Goal: Information Seeking & Learning: Learn about a topic

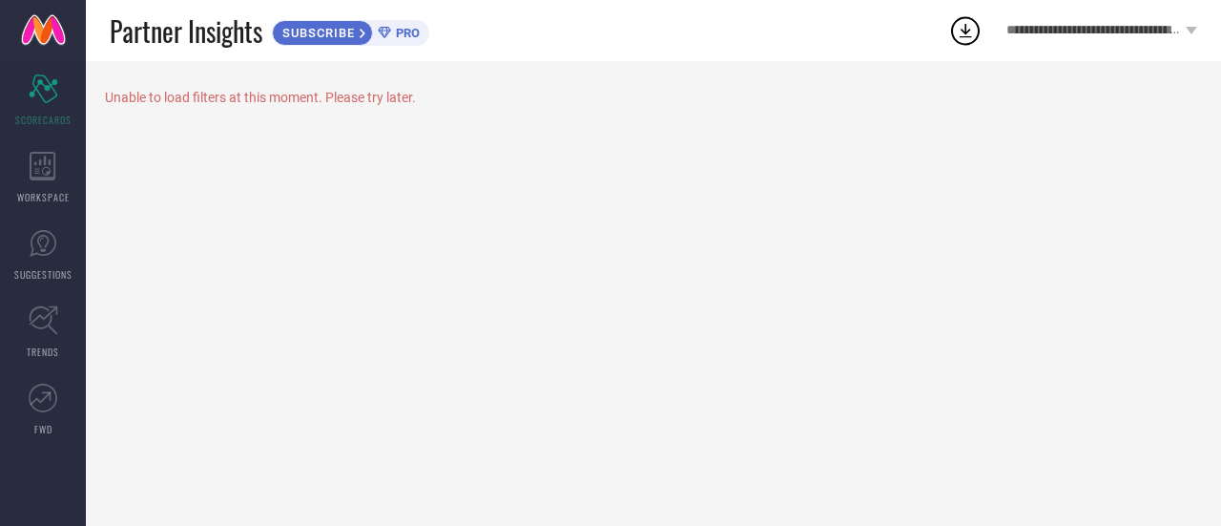
click at [1185, 29] on div "**********" at bounding box center [1102, 30] width 239 height 61
click at [811, 209] on div "Unable to load filters at this moment. Please try later." at bounding box center [653, 293] width 1135 height 465
click at [40, 175] on icon at bounding box center [43, 166] width 27 height 29
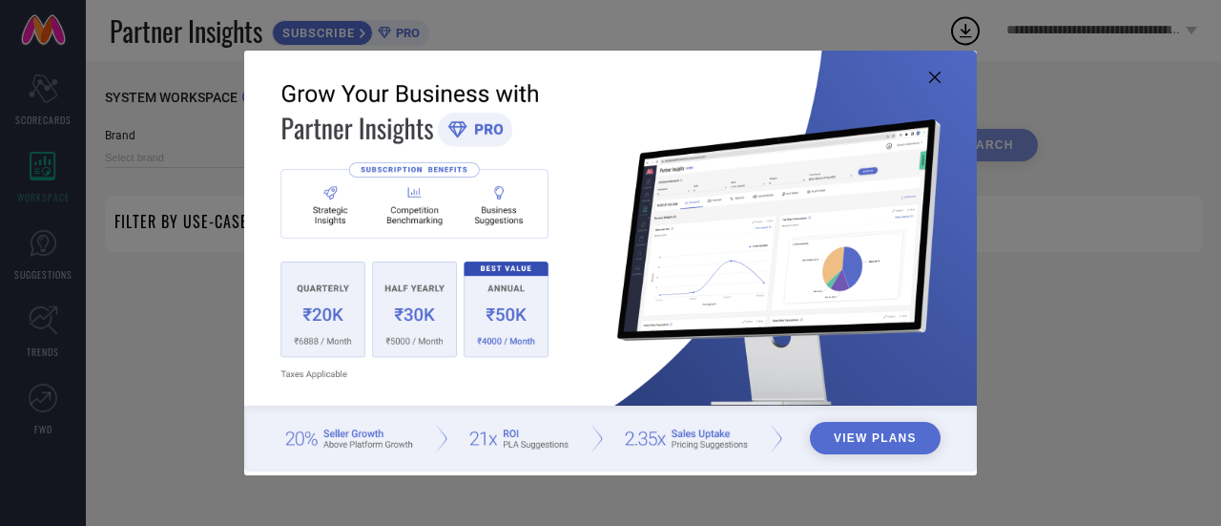
click at [124, 250] on div "View Plans" at bounding box center [610, 263] width 1221 height 526
type input "1 STOP FASHION"
type input "All"
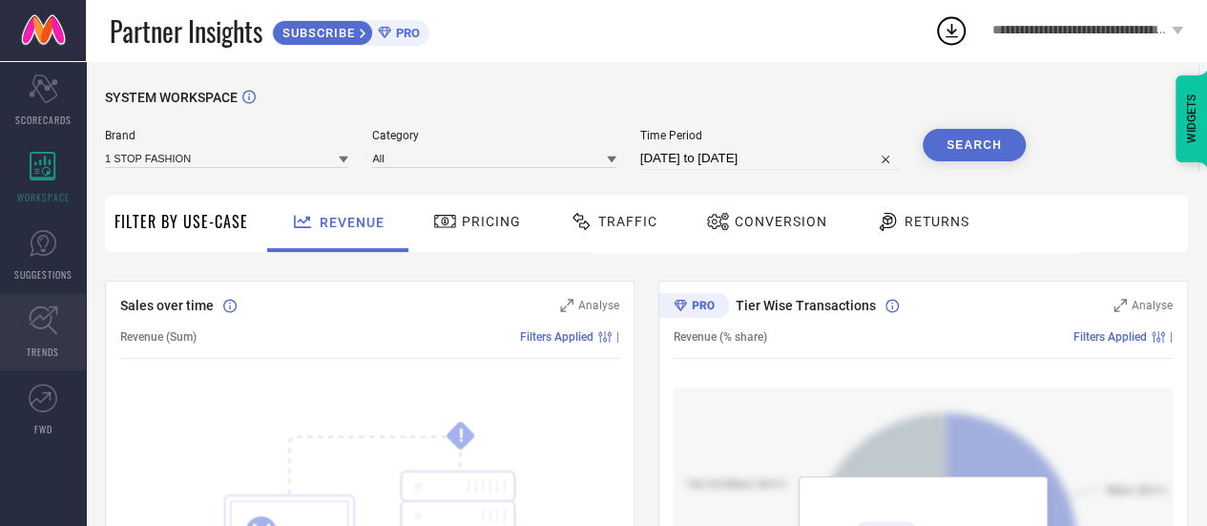
click at [37, 320] on icon at bounding box center [44, 320] width 30 height 30
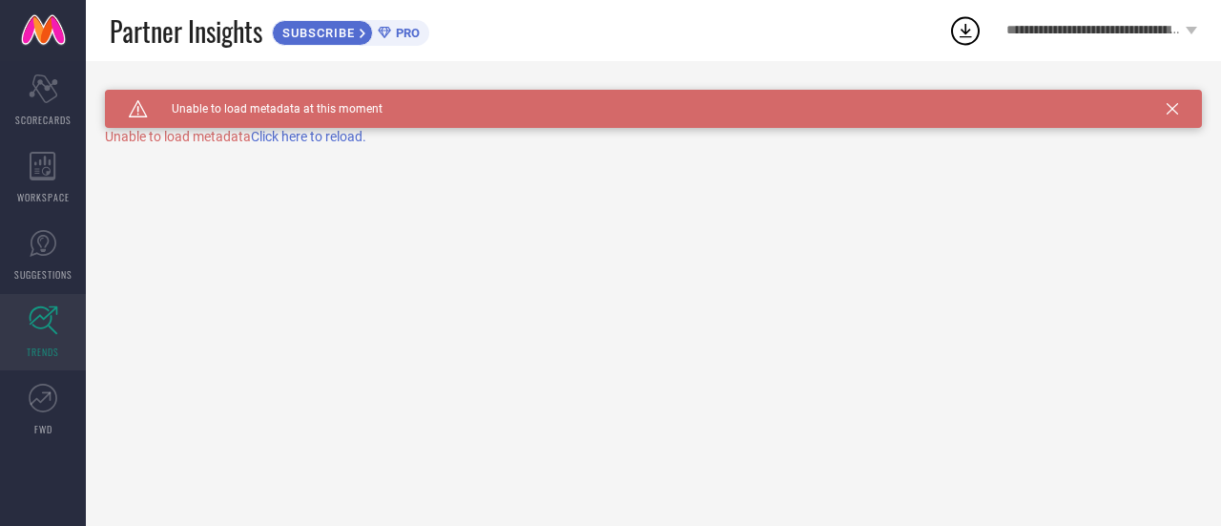
click at [334, 137] on span "Click here to reload." at bounding box center [308, 136] width 115 height 15
click at [44, 268] on span "SUGGESTIONS" at bounding box center [43, 274] width 58 height 14
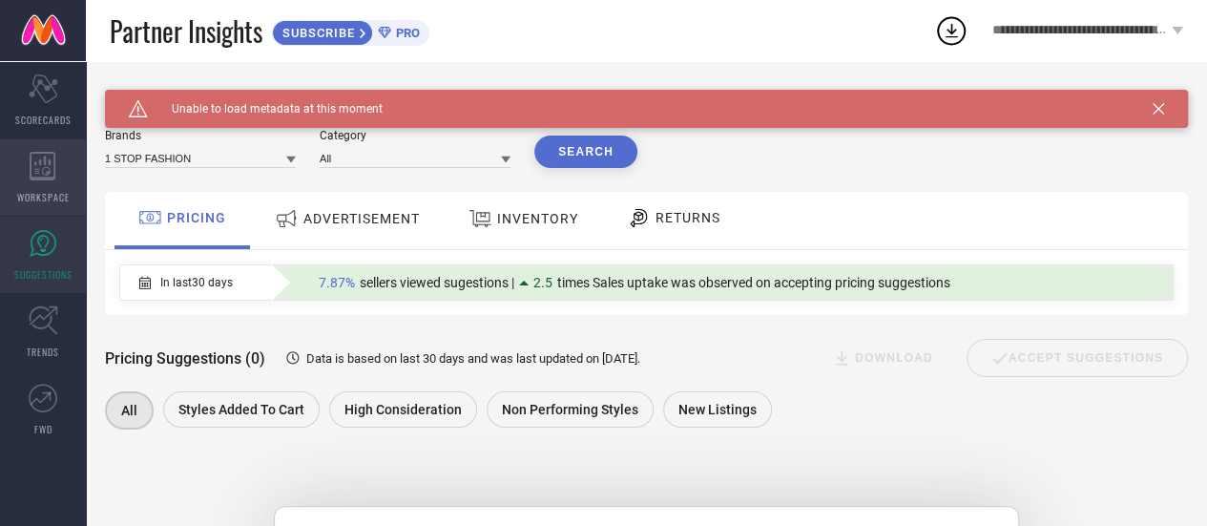
click at [49, 187] on div "WORKSPACE" at bounding box center [43, 177] width 86 height 76
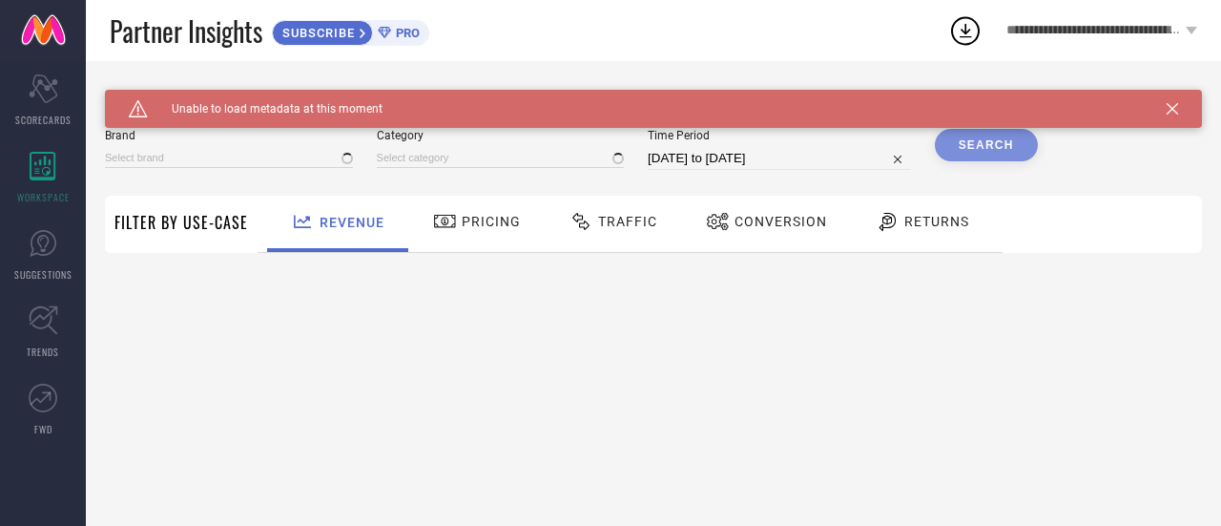
type input "1 STOP FASHION"
type input "All"
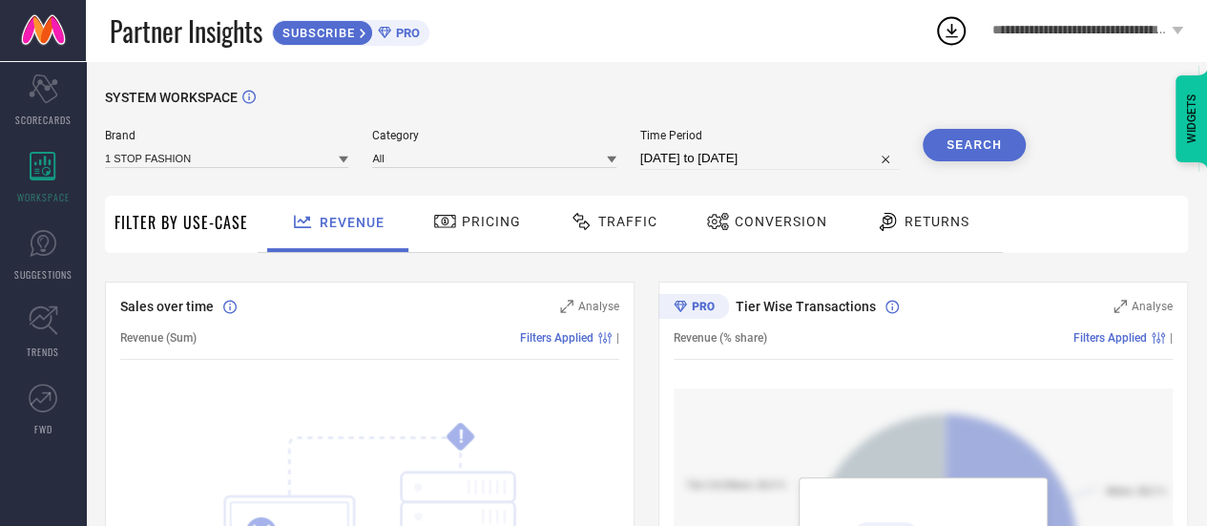
click at [345, 158] on icon at bounding box center [344, 159] width 10 height 7
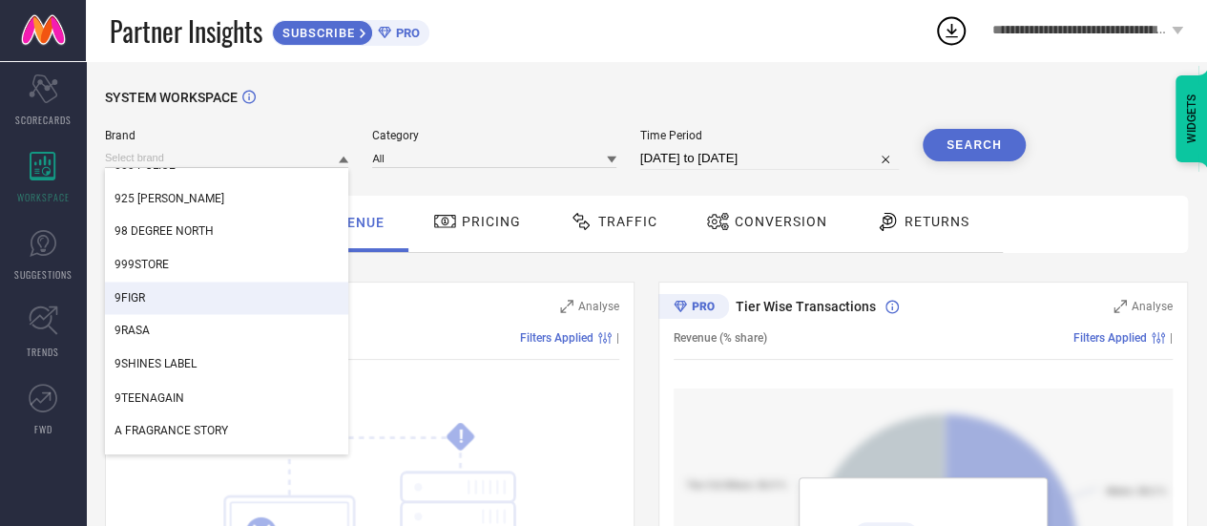
scroll to position [1657, 0]
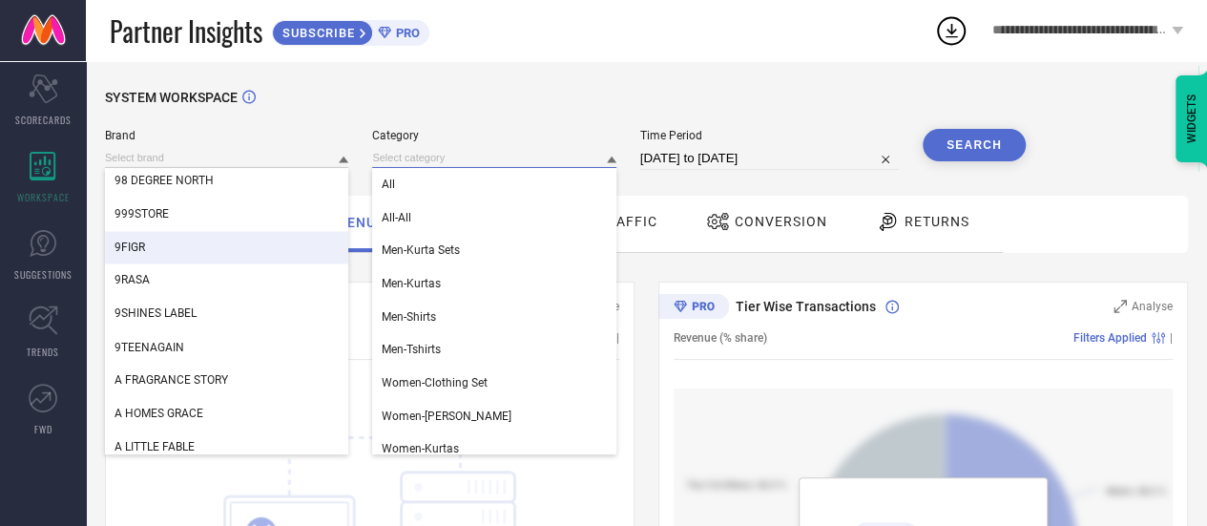
click at [469, 158] on input at bounding box center [493, 158] width 243 height 20
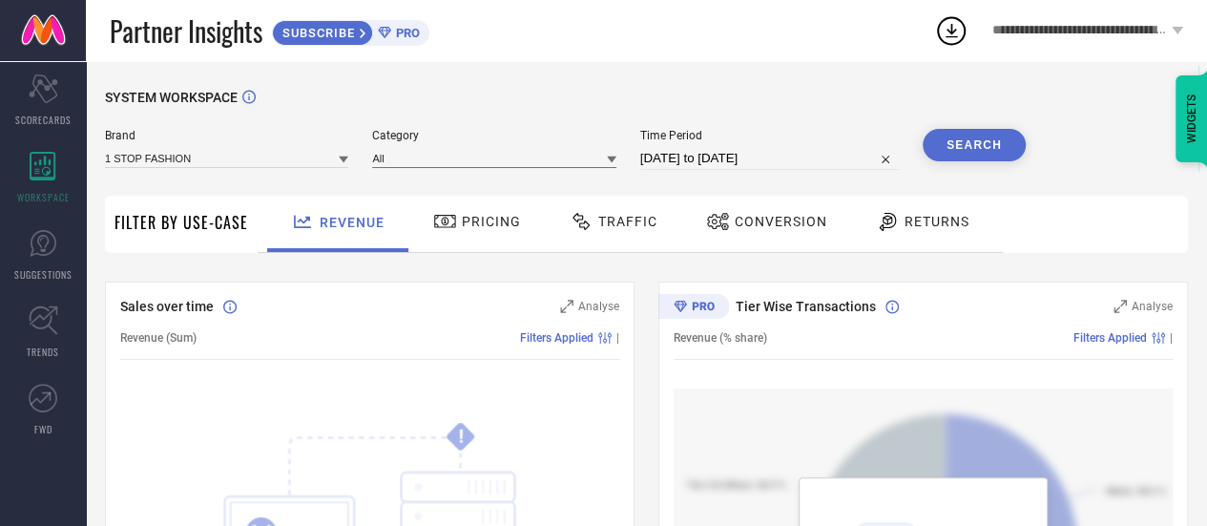
click at [467, 161] on input at bounding box center [493, 158] width 243 height 20
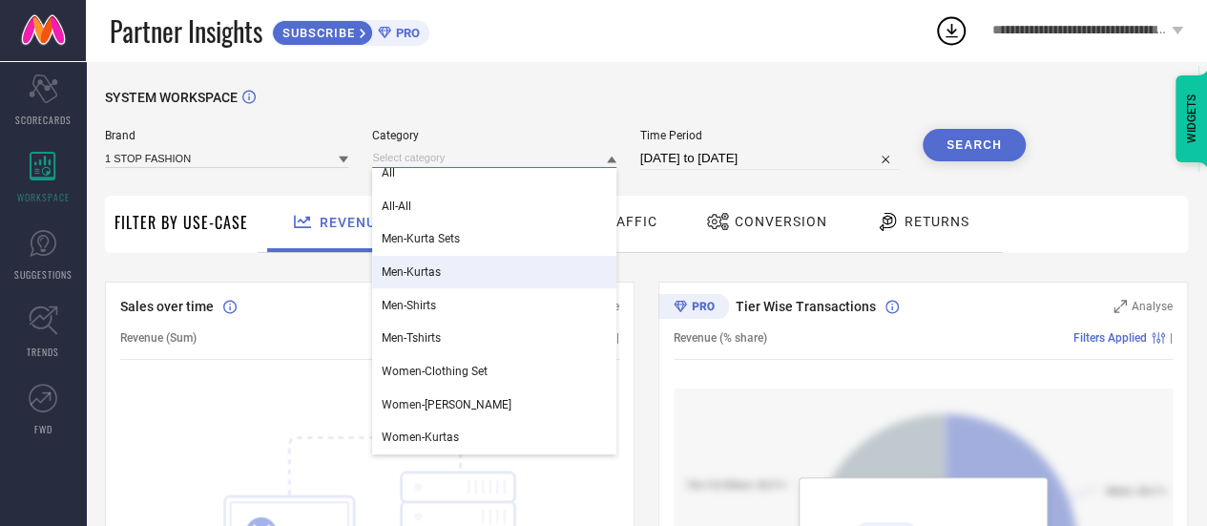
scroll to position [0, 0]
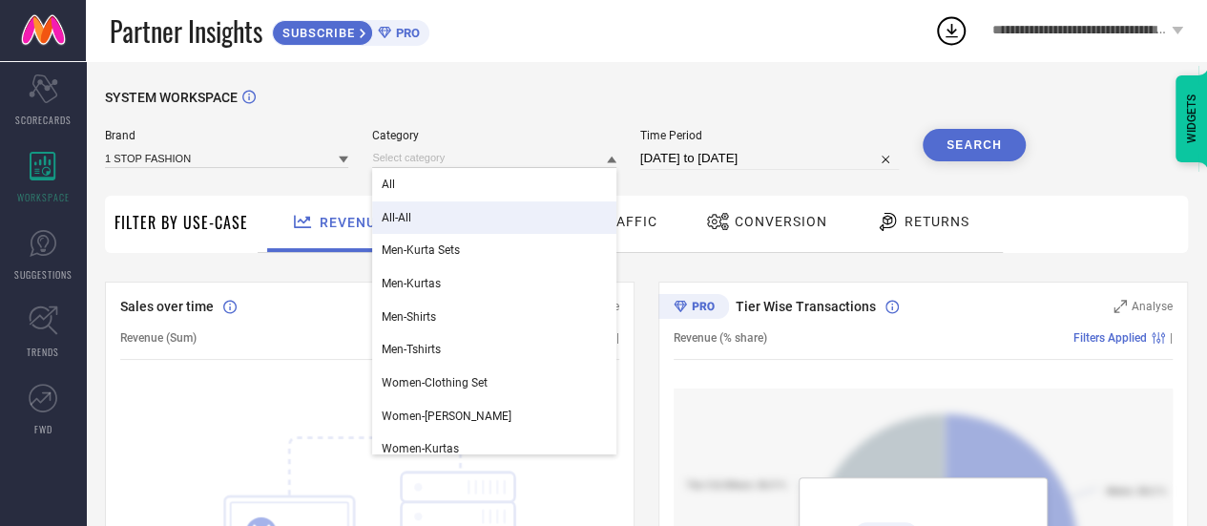
click at [259, 207] on div "Revenue Pricing Traffic Conversion Returns" at bounding box center [630, 224] width 745 height 57
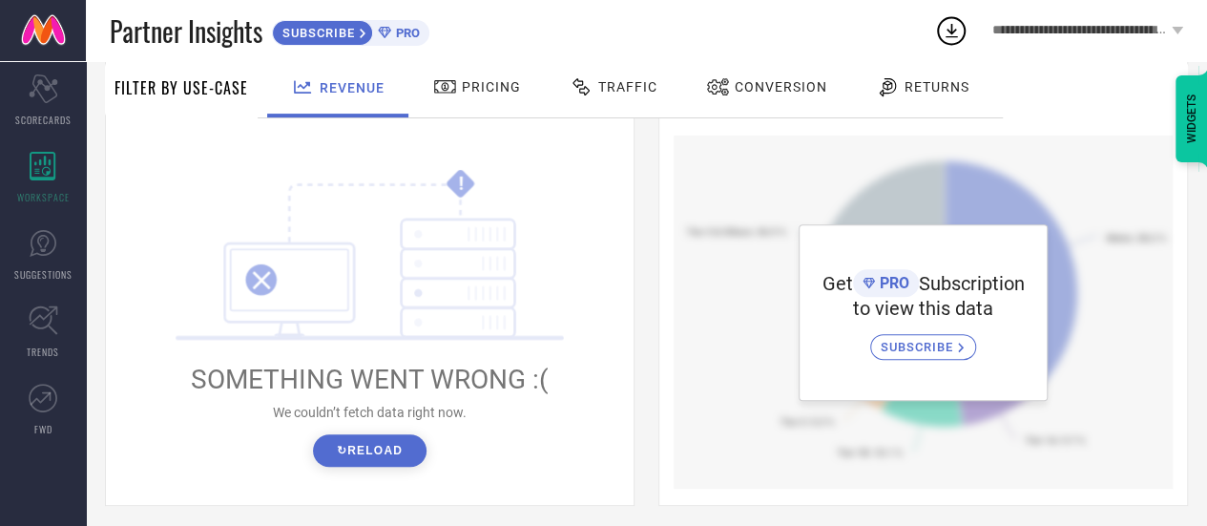
scroll to position [197, 0]
